Goal: Information Seeking & Learning: Find contact information

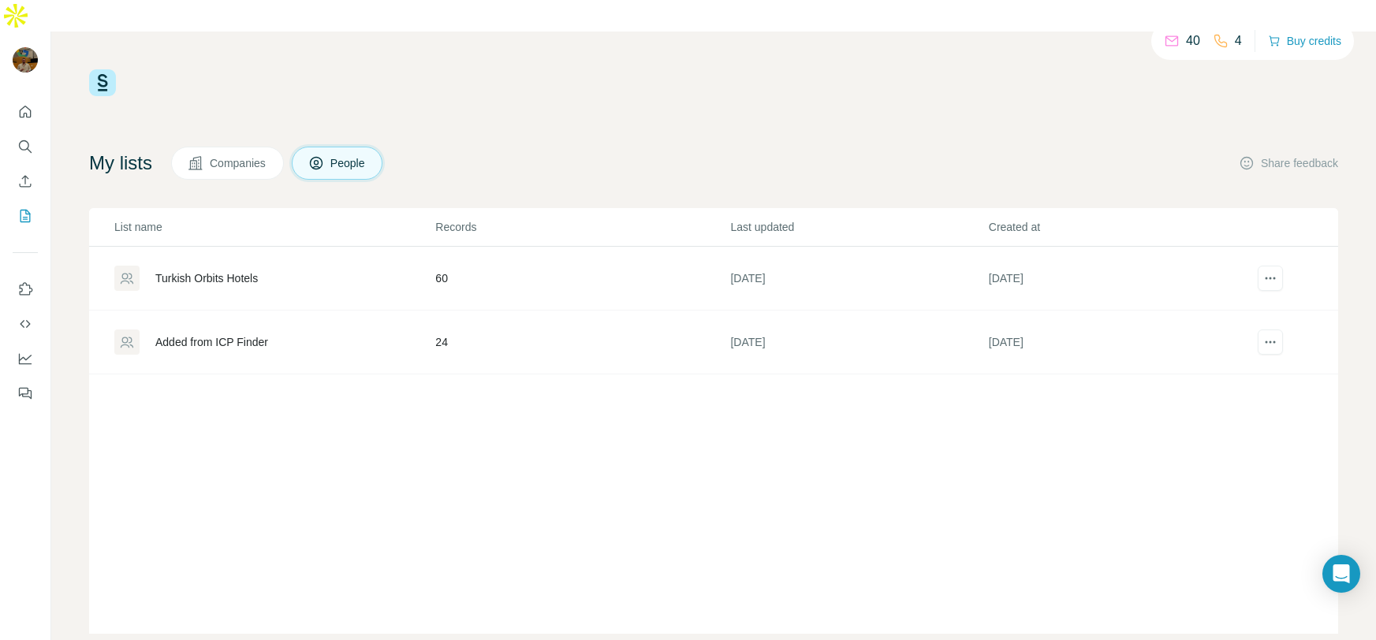
click at [950, 89] on div "40 4 Buy credits My lists Companies People Share feedback List name Records Las…" at bounding box center [713, 351] width 1249 height 564
click at [28, 148] on icon "Search" at bounding box center [29, 150] width 5 height 5
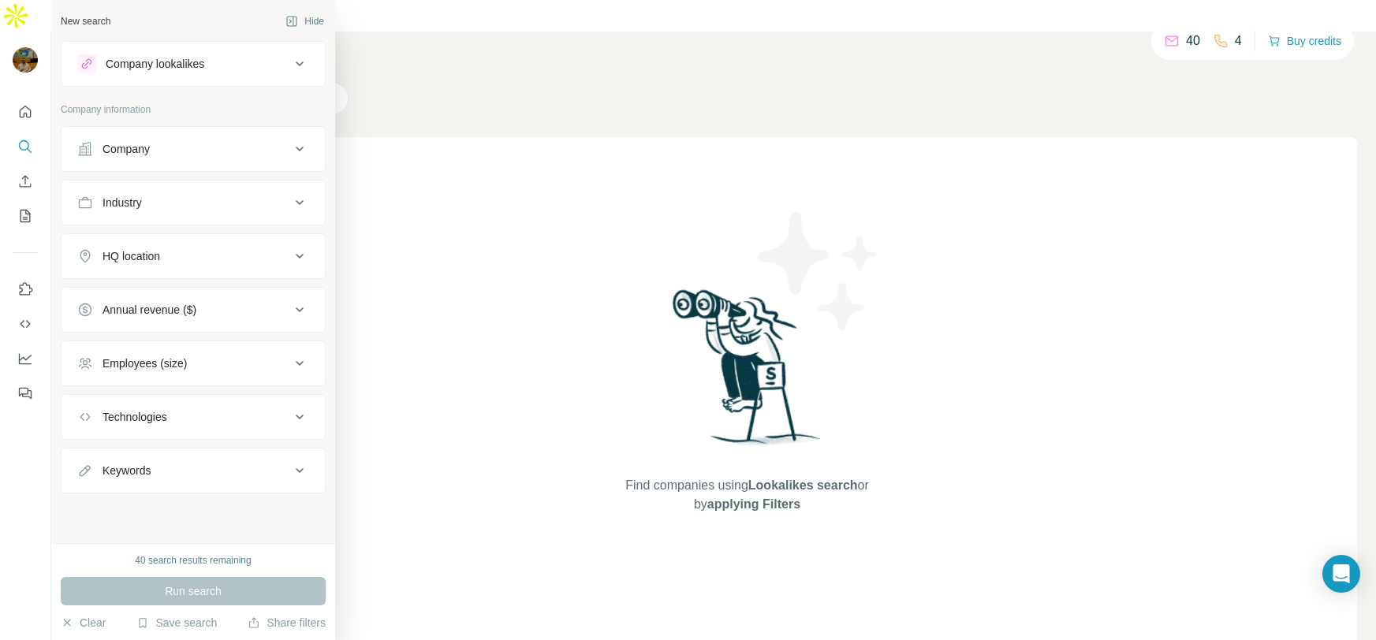
click at [177, 143] on div "Company" at bounding box center [183, 149] width 213 height 16
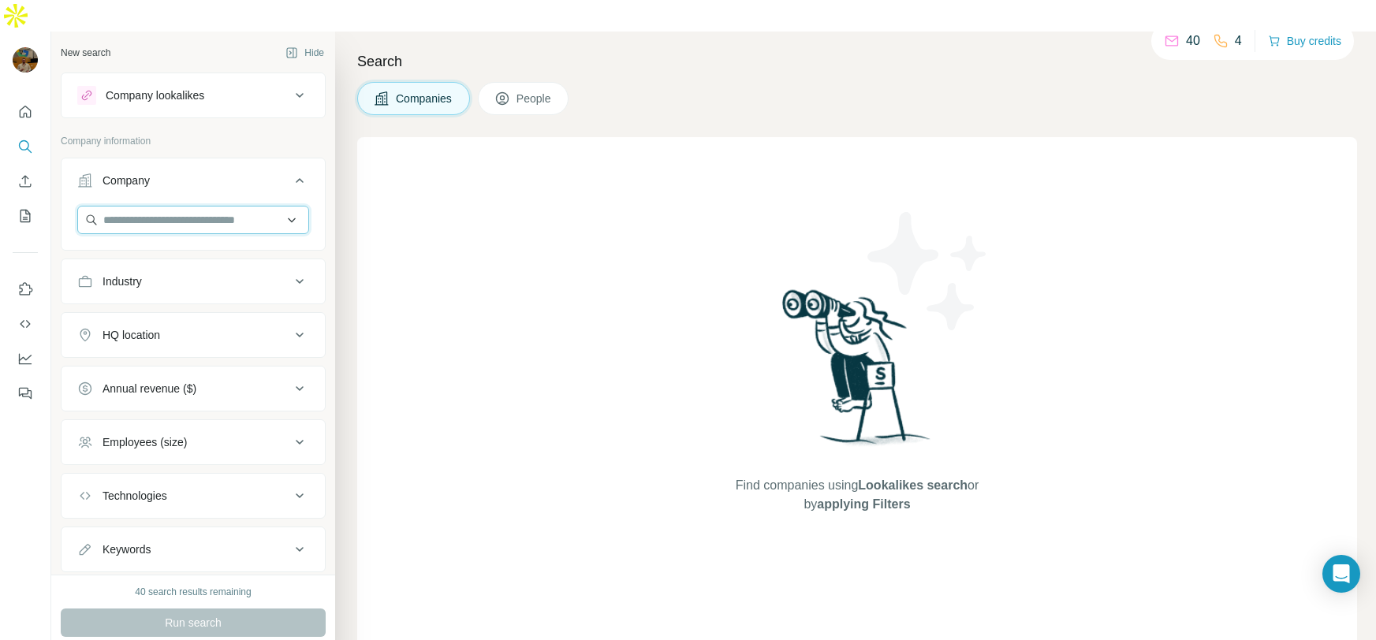
click at [151, 206] on input "text" at bounding box center [193, 220] width 232 height 28
paste input "**********"
type input "**********"
click at [204, 236] on p "[DOMAIN_NAME]" at bounding box center [190, 239] width 137 height 14
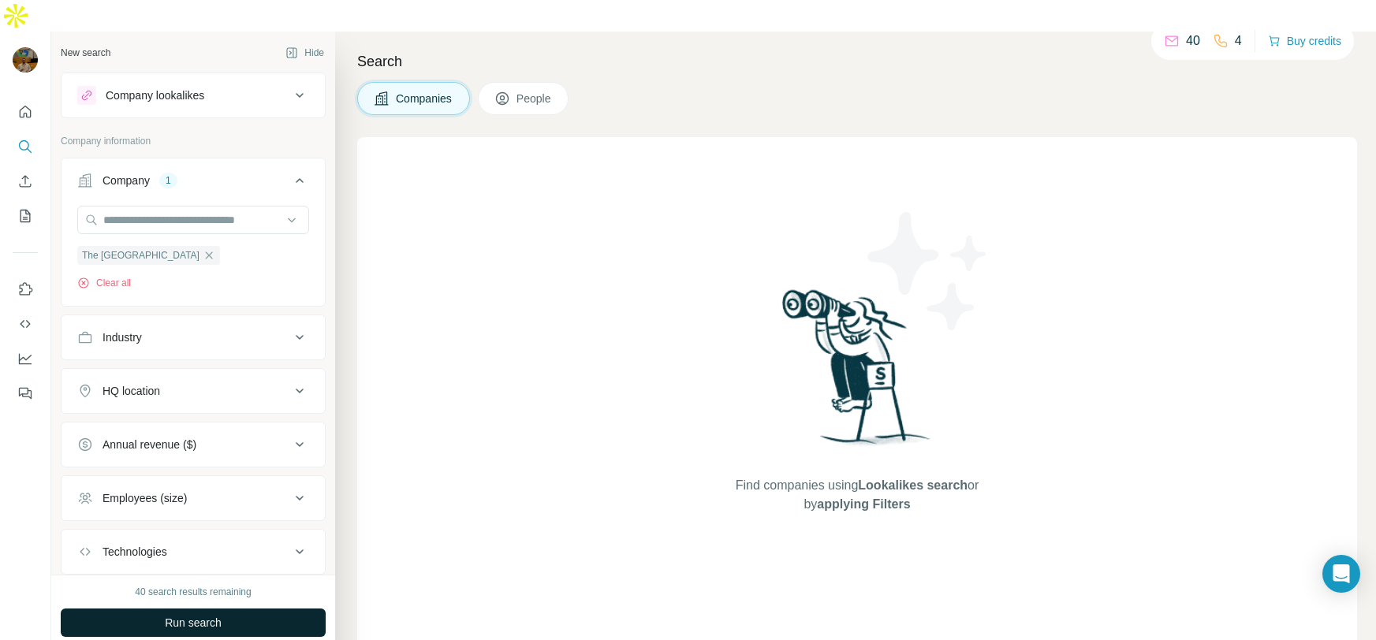
click at [152, 609] on button "Run search" at bounding box center [193, 623] width 265 height 28
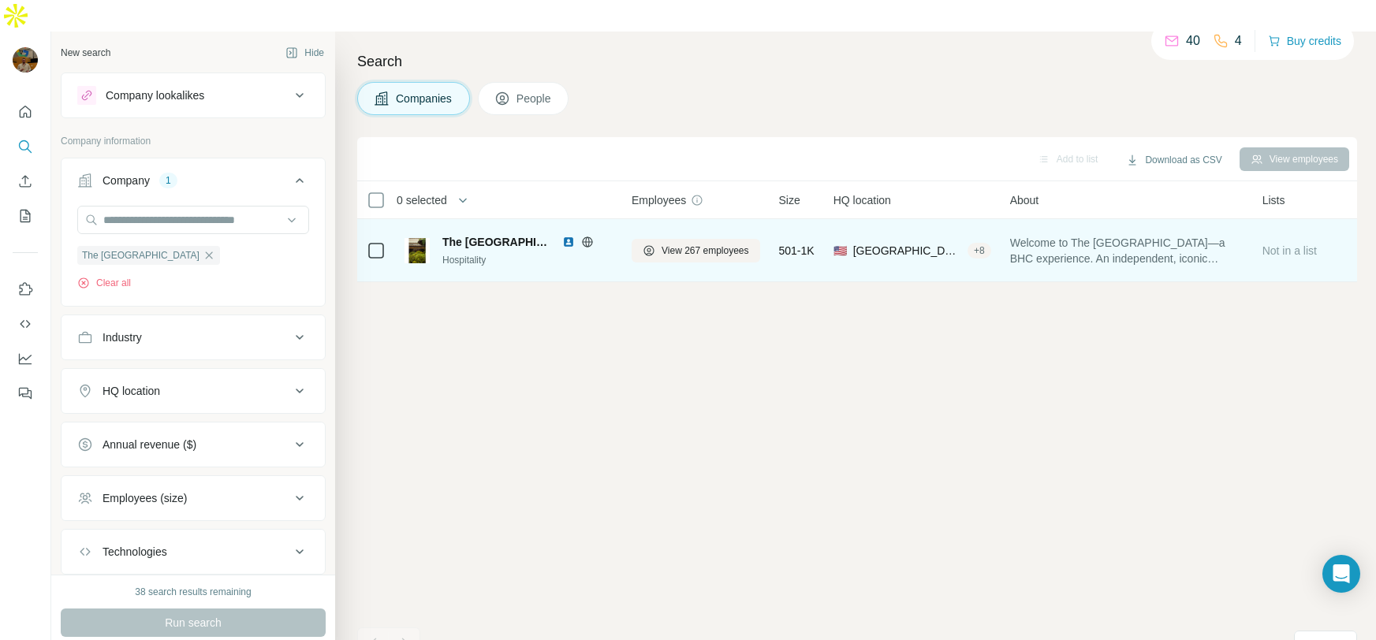
click at [515, 234] on span "The [GEOGRAPHIC_DATA]" at bounding box center [498, 242] width 112 height 16
click at [665, 244] on span "View 267 employees" at bounding box center [705, 251] width 88 height 14
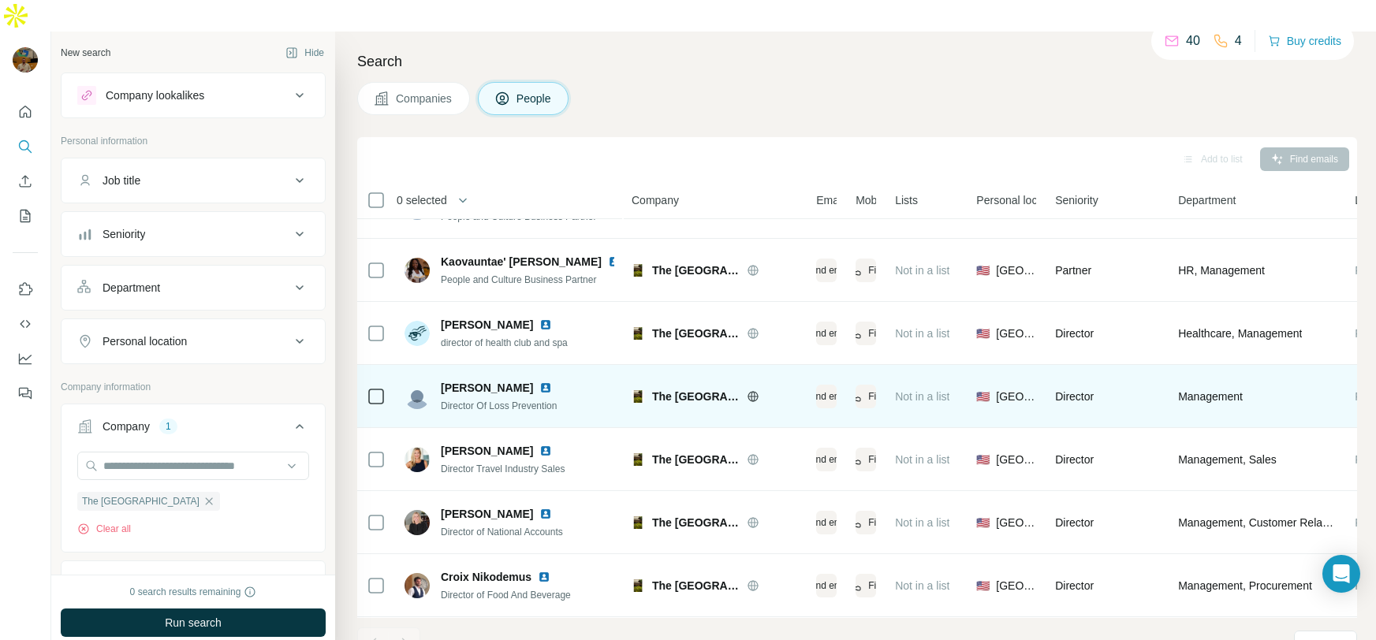
scroll to position [81, 0]
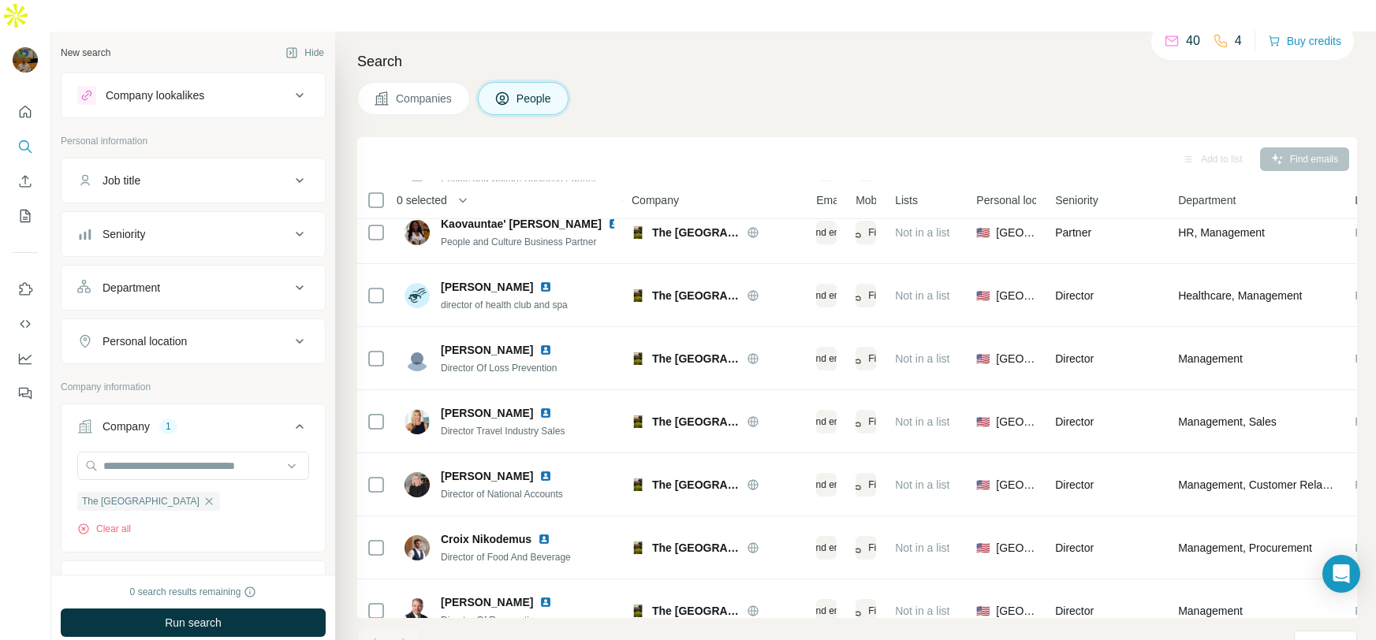
click at [247, 280] on div "Department" at bounding box center [183, 288] width 213 height 16
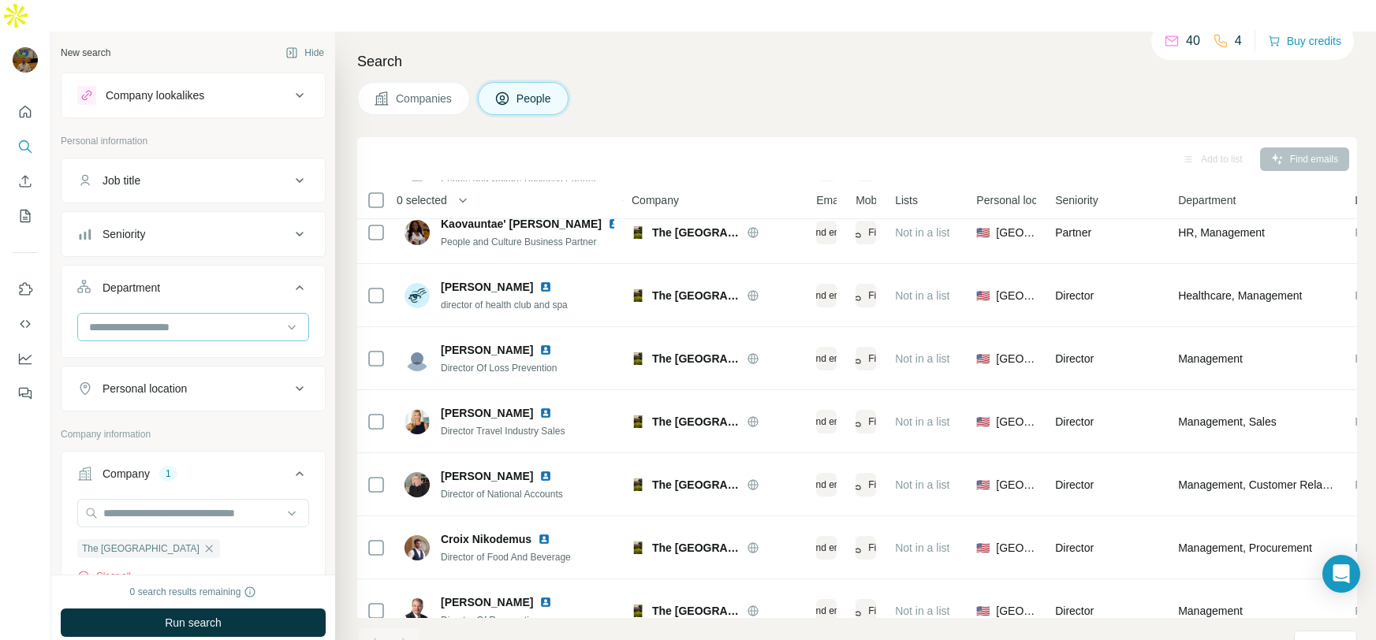
click at [198, 318] on input at bounding box center [185, 326] width 195 height 17
click at [171, 352] on p "Marketing and Advertising" at bounding box center [154, 348] width 127 height 16
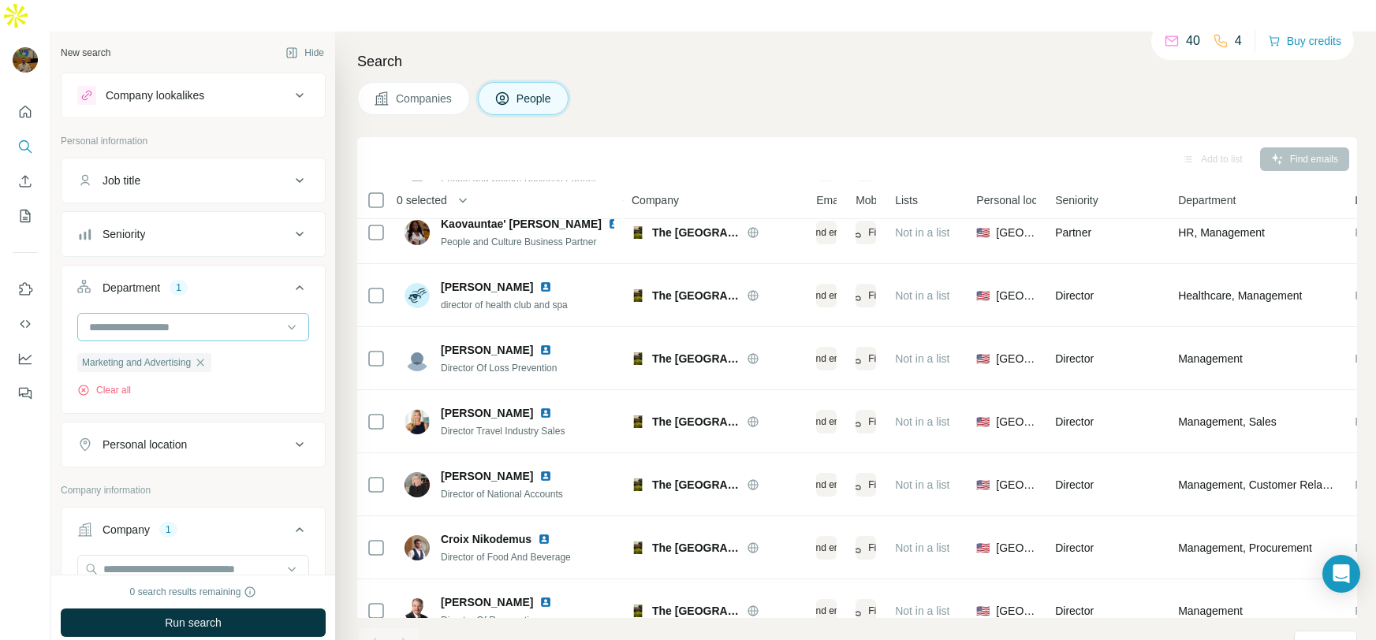
click at [181, 318] on input at bounding box center [185, 326] width 195 height 17
click at [147, 364] on div "Sales" at bounding box center [191, 360] width 200 height 16
click at [193, 615] on span "Run search" at bounding box center [193, 623] width 57 height 16
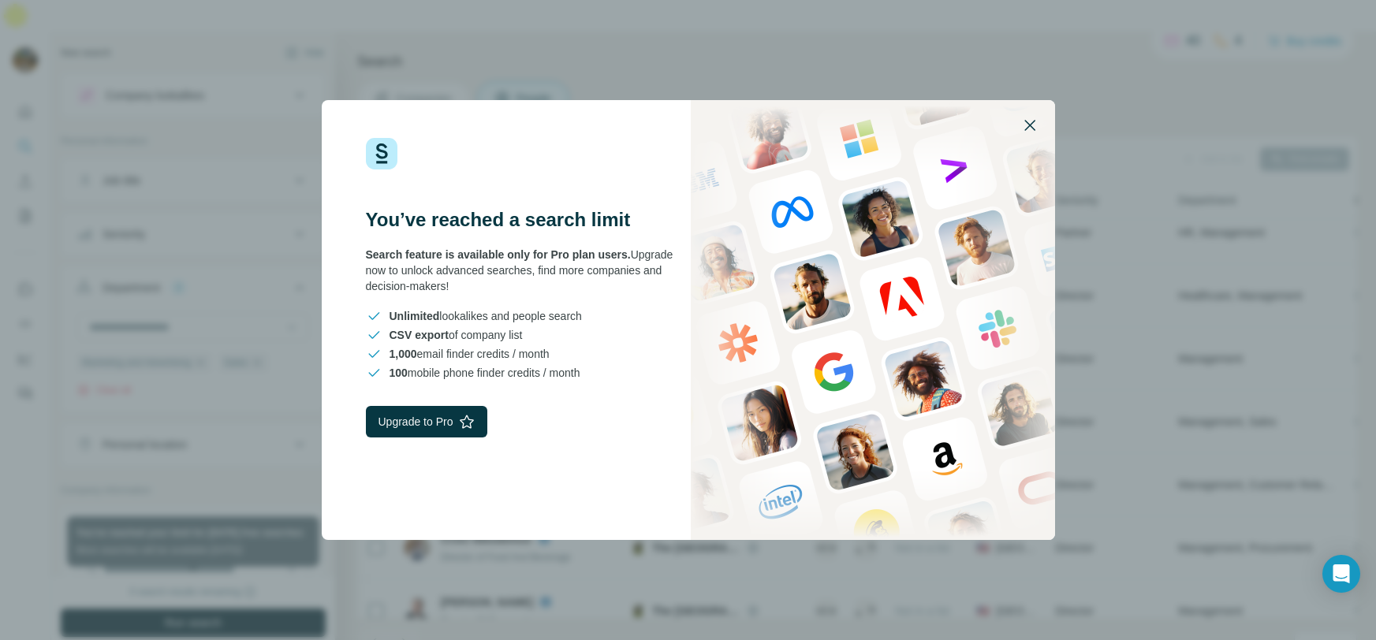
click at [1025, 123] on icon "button" at bounding box center [1029, 125] width 19 height 19
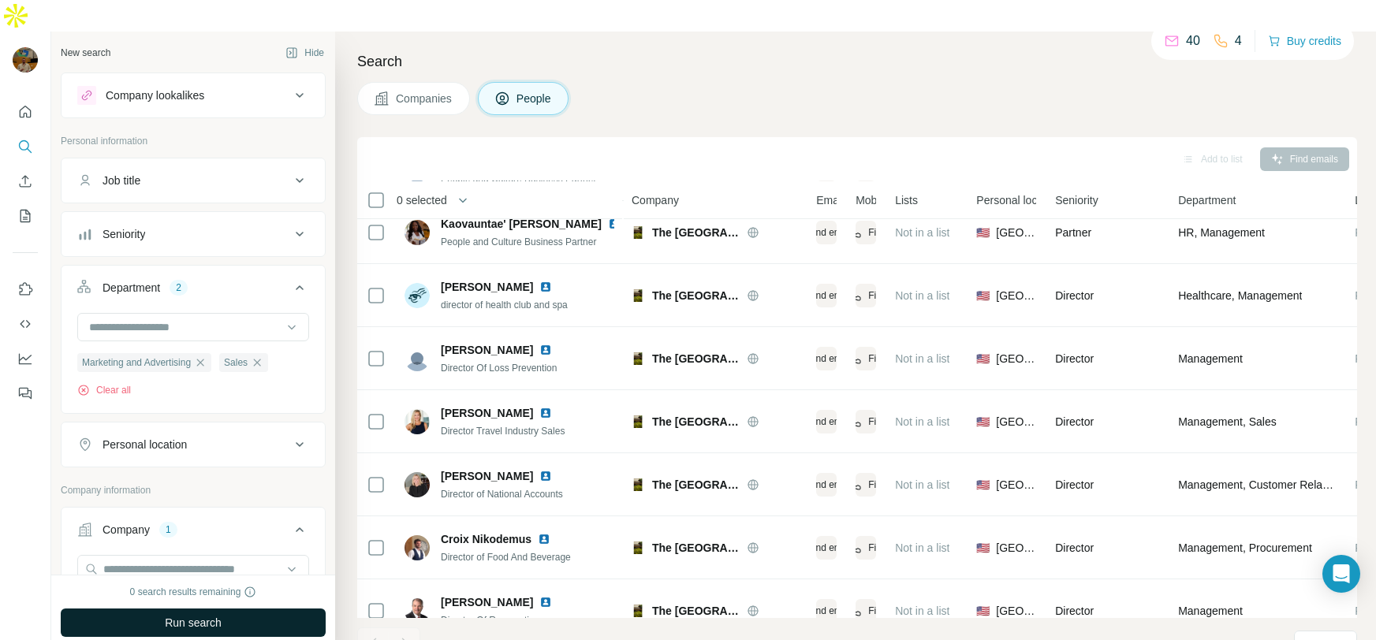
click at [724, 95] on div "Search Companies People Add to list Find emails 0 selected People Company Email…" at bounding box center [855, 352] width 1041 height 640
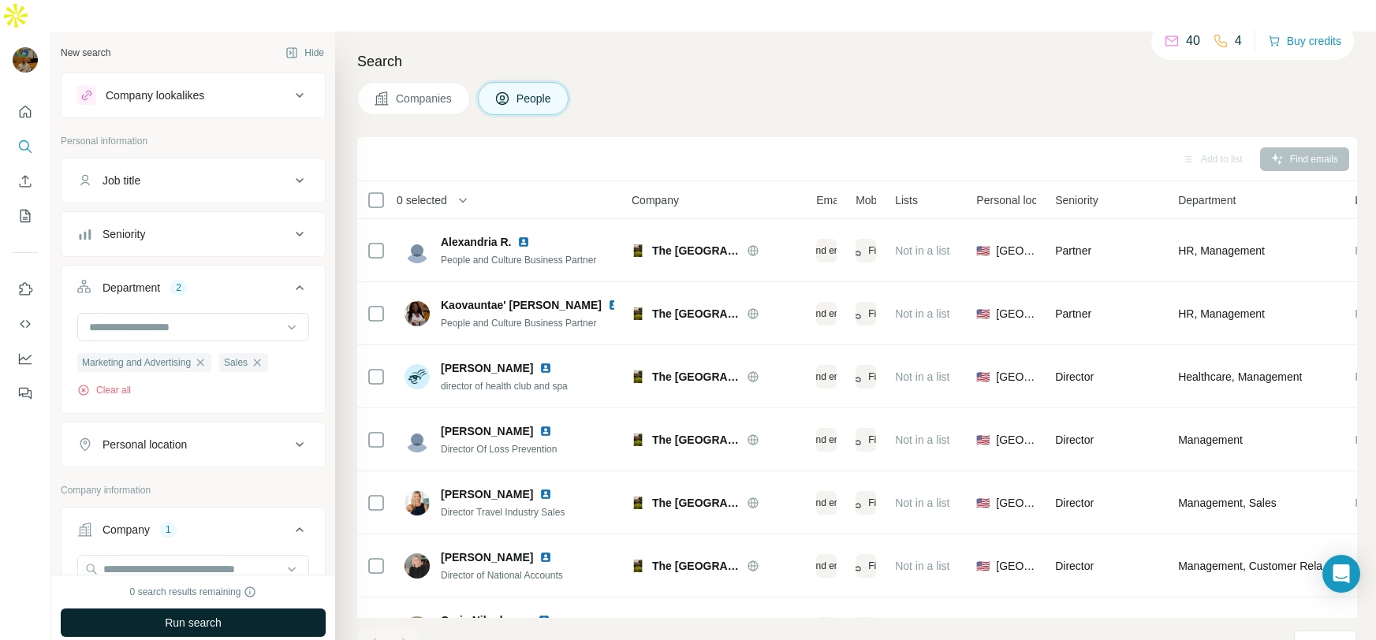
click at [716, 50] on h4 "Search" at bounding box center [857, 61] width 1000 height 22
click at [898, 82] on div "Companies People" at bounding box center [857, 98] width 1000 height 33
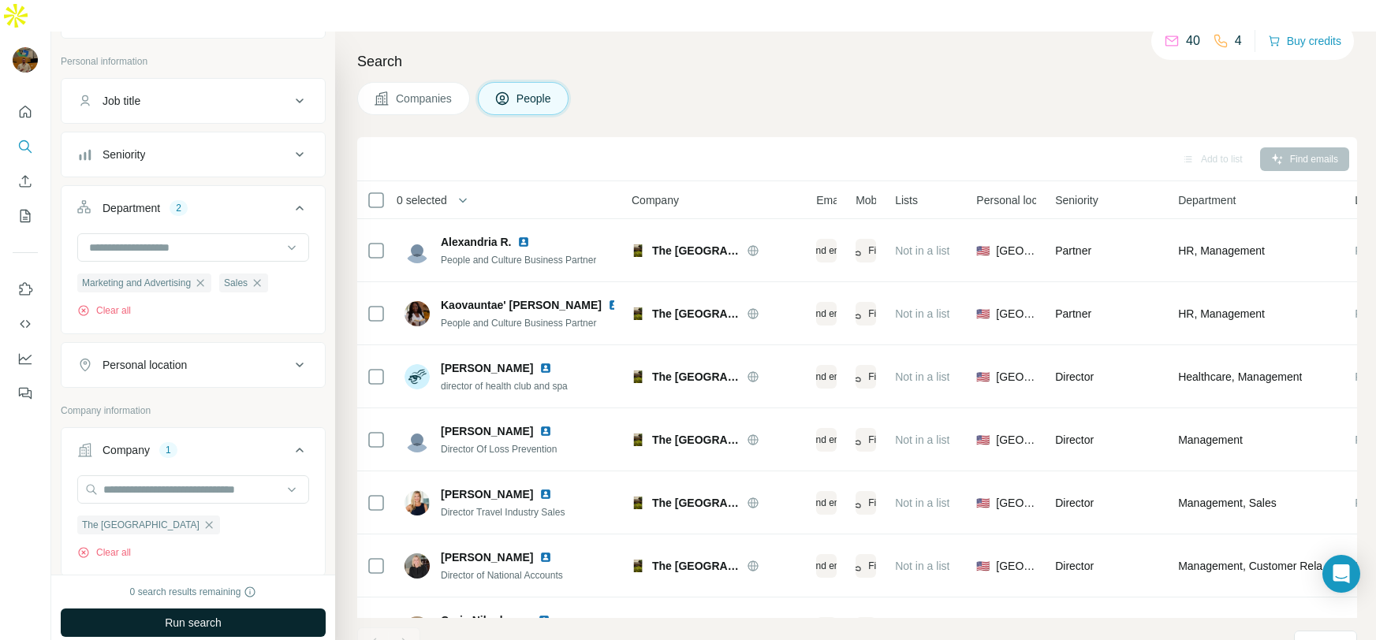
scroll to position [140, 0]
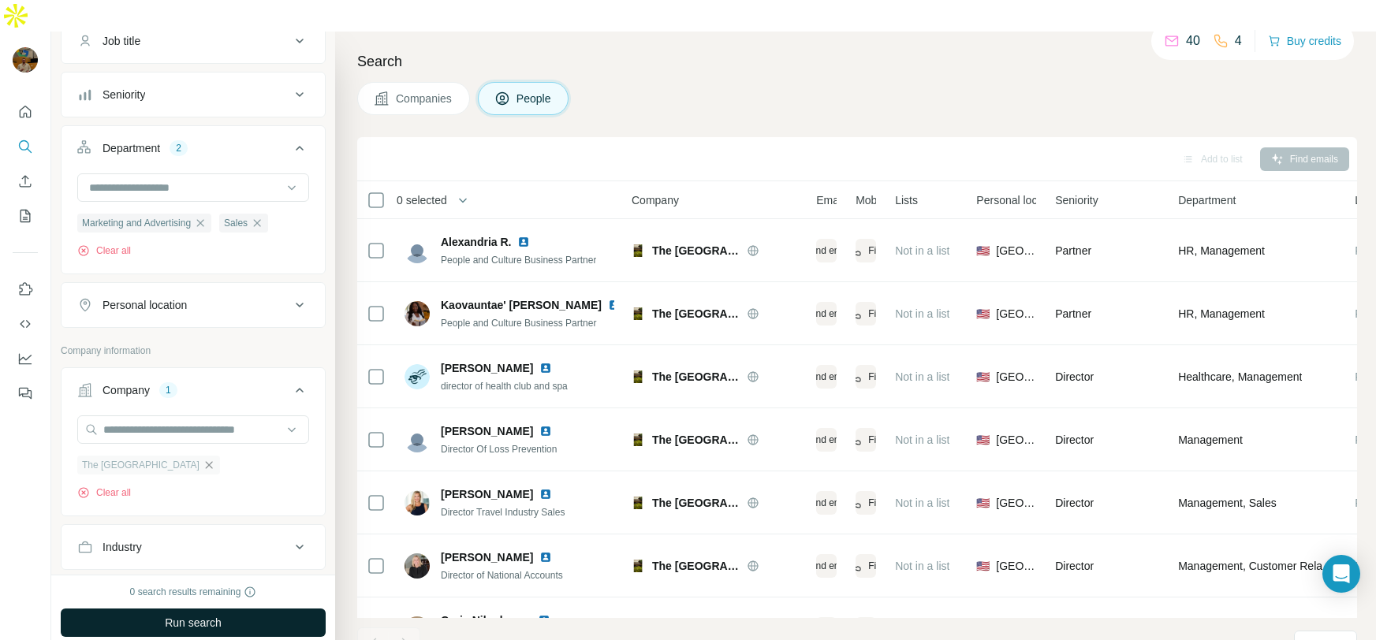
click at [206, 461] on icon "button" at bounding box center [209, 464] width 7 height 7
click at [167, 415] on input "text" at bounding box center [193, 429] width 232 height 28
type input "**********"
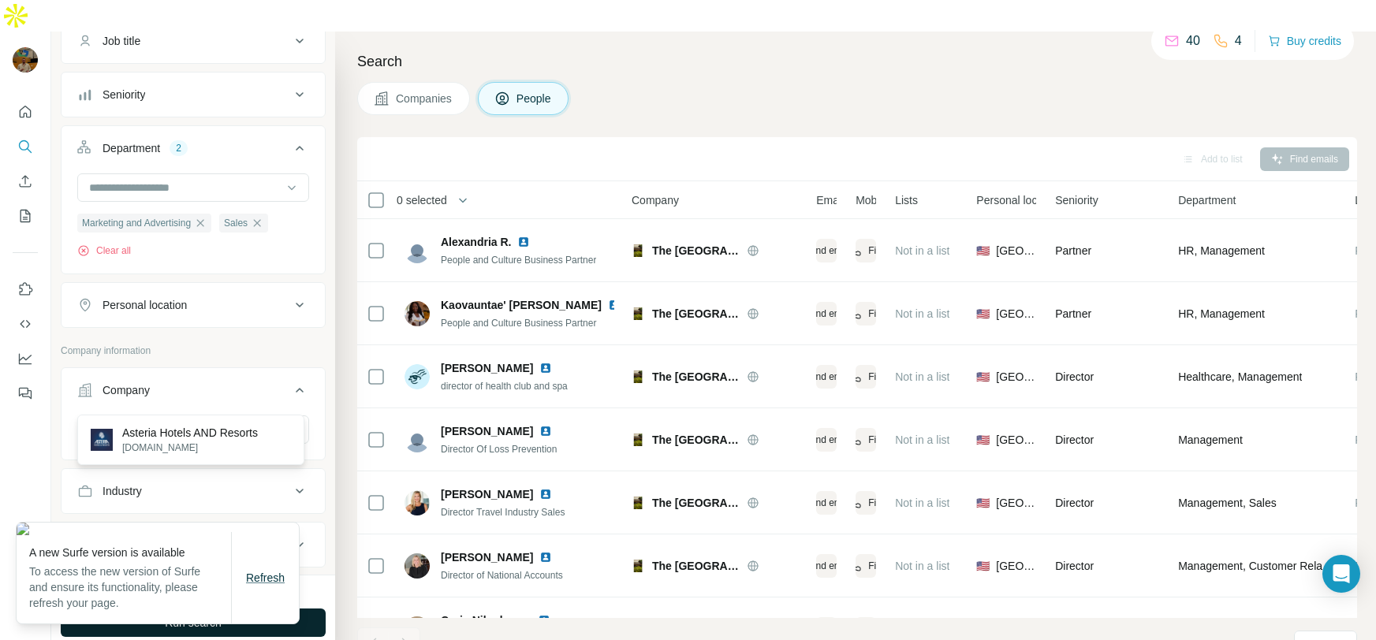
click at [259, 584] on span "Refresh" at bounding box center [265, 578] width 39 height 13
